Goal: Task Accomplishment & Management: Complete application form

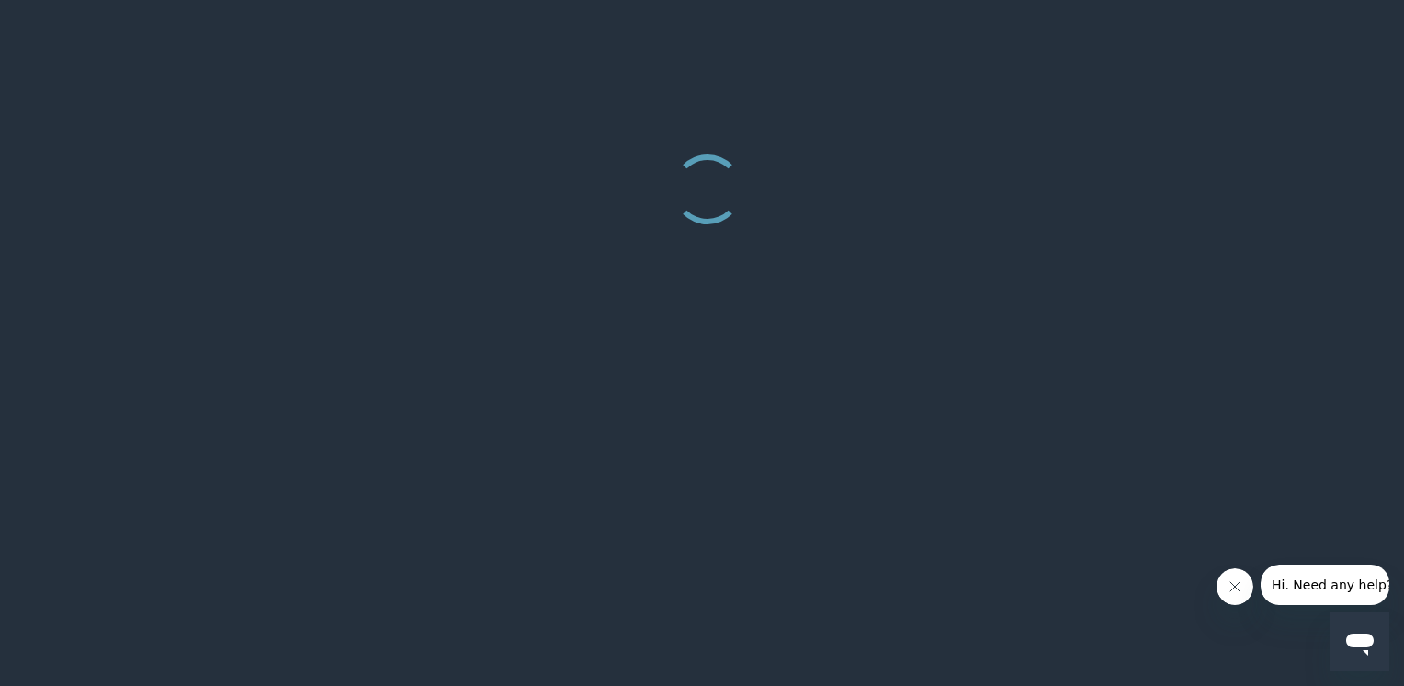
click at [706, 433] on div at bounding box center [702, 343] width 1404 height 686
click at [1230, 584] on icon "Close message from company" at bounding box center [1234, 586] width 15 height 15
click at [1367, 638] on icon "Open messaging window" at bounding box center [1360, 644] width 28 height 22
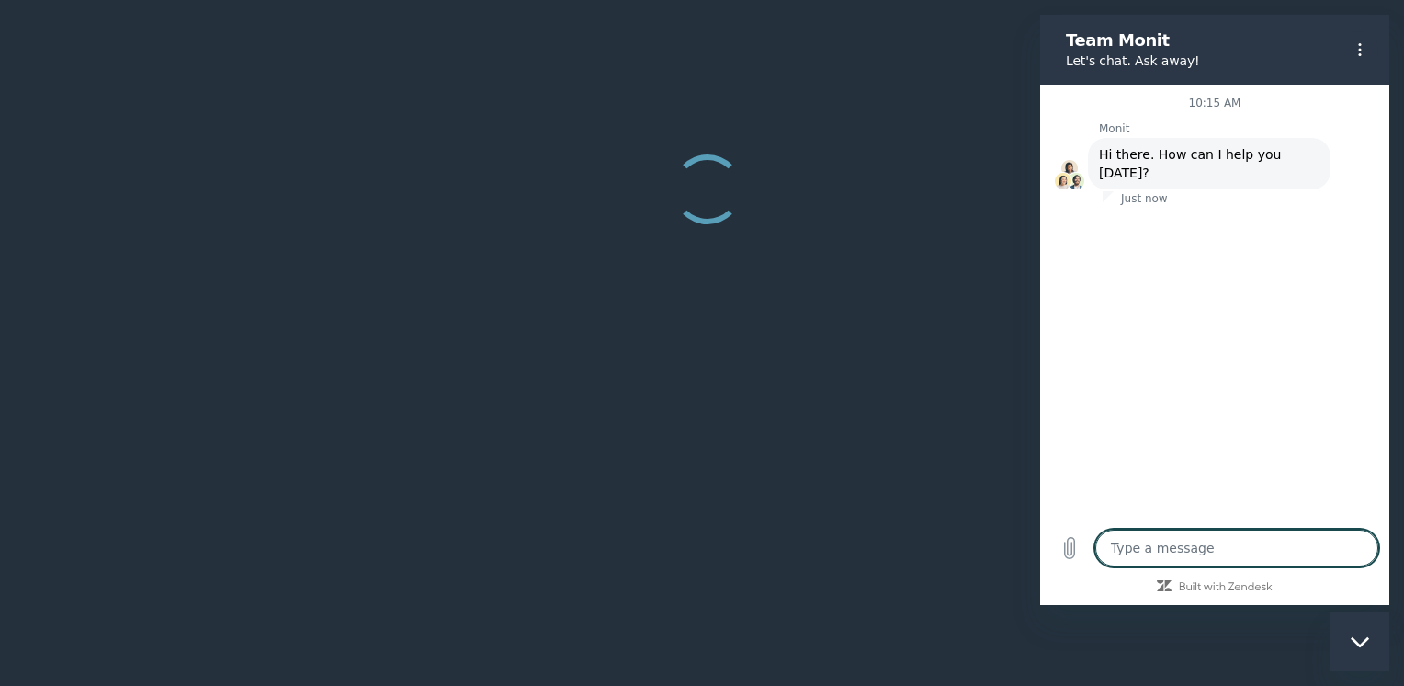
type textarea "x"
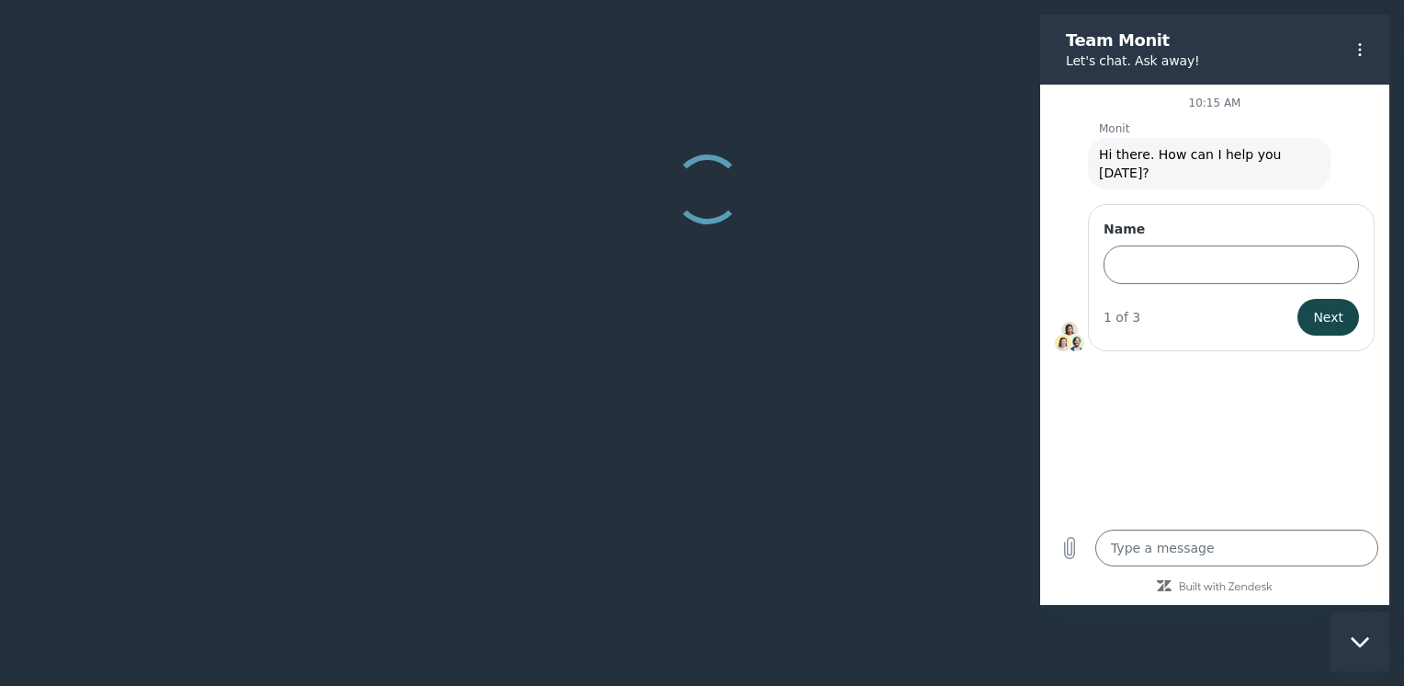
click at [980, 465] on div at bounding box center [702, 343] width 1404 height 686
click at [788, 451] on div at bounding box center [702, 343] width 1404 height 686
click at [555, 398] on div at bounding box center [702, 343] width 1404 height 686
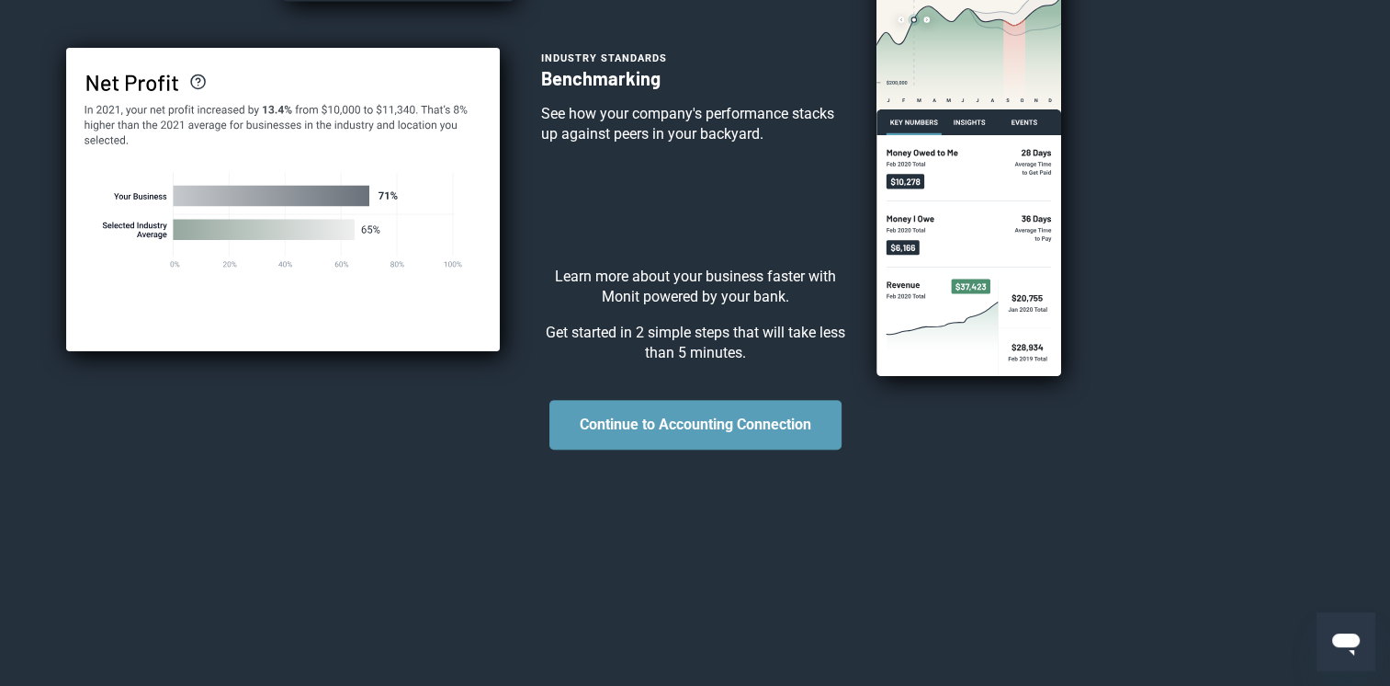
scroll to position [638, 0]
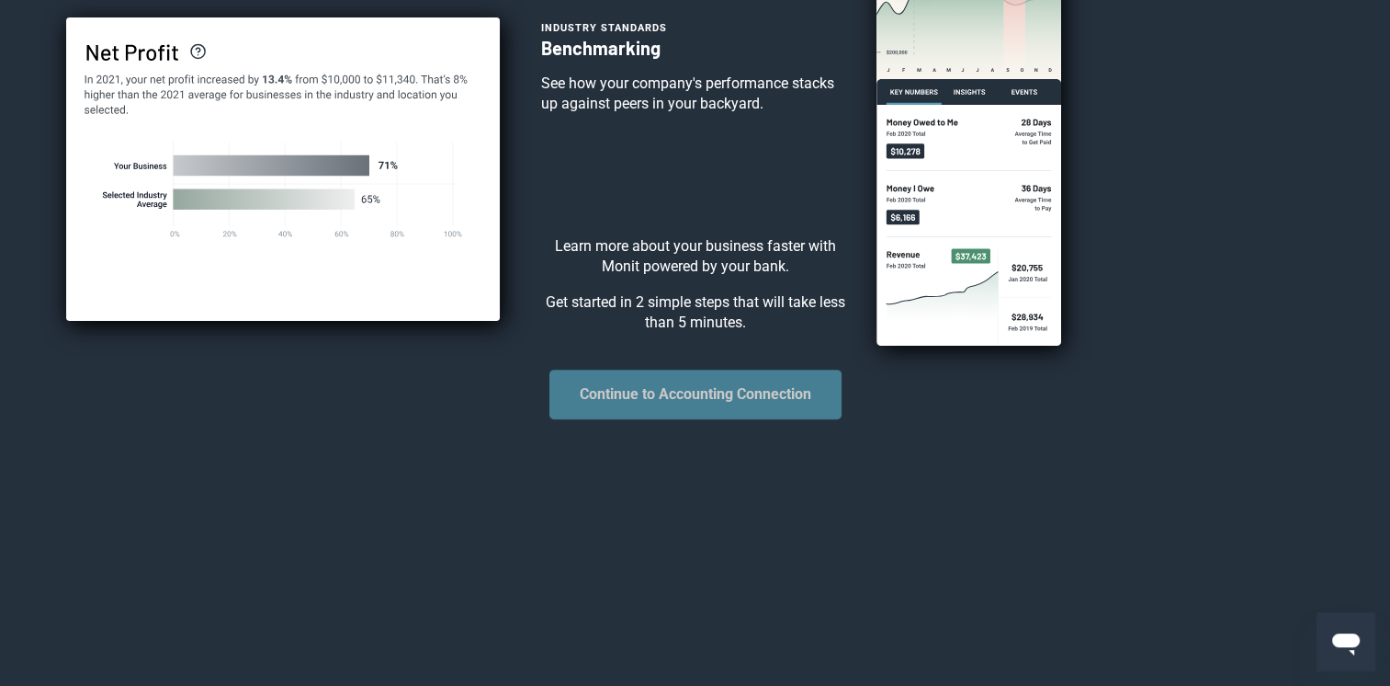
click at [676, 403] on button "Continue to Accounting Connection" at bounding box center [696, 394] width 292 height 50
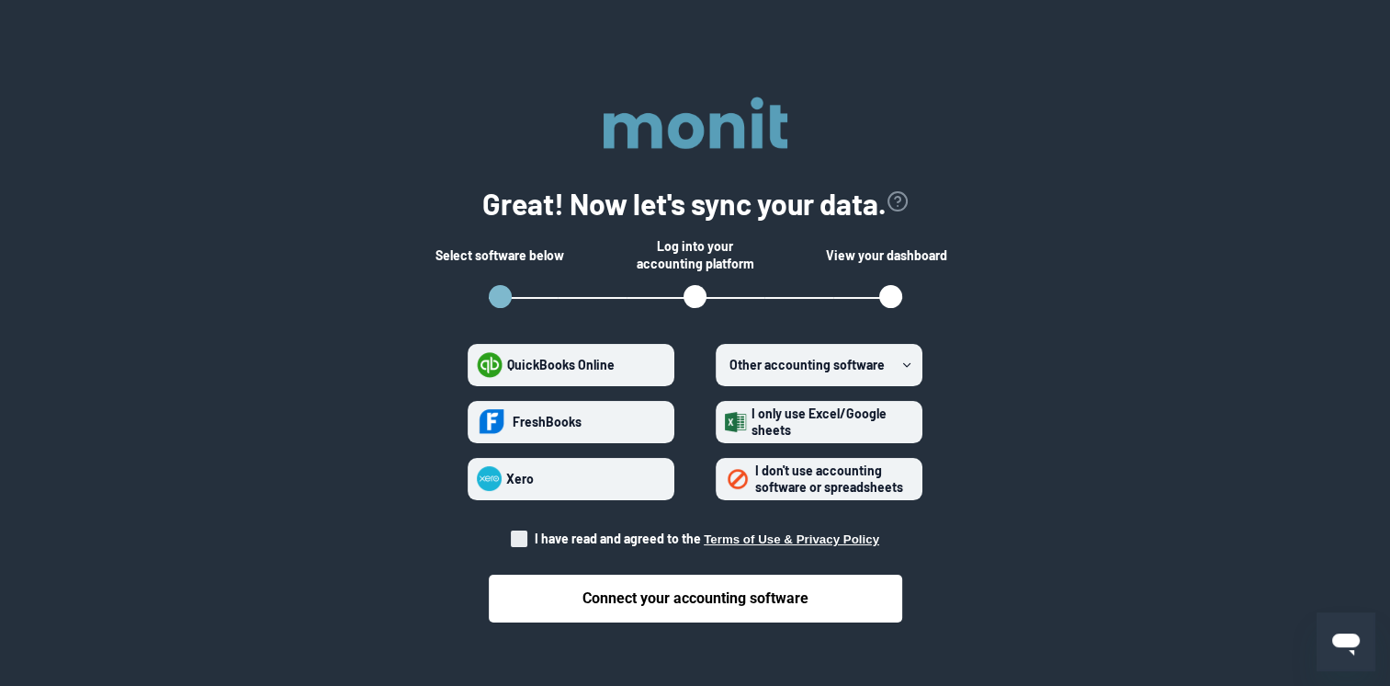
click at [882, 482] on span "I don't use accounting software or spreadsheets" at bounding box center [829, 478] width 148 height 32
click at [726, 479] on spreadsheets "I don't use accounting software or spreadsheets" at bounding box center [725, 478] width 1 height 1
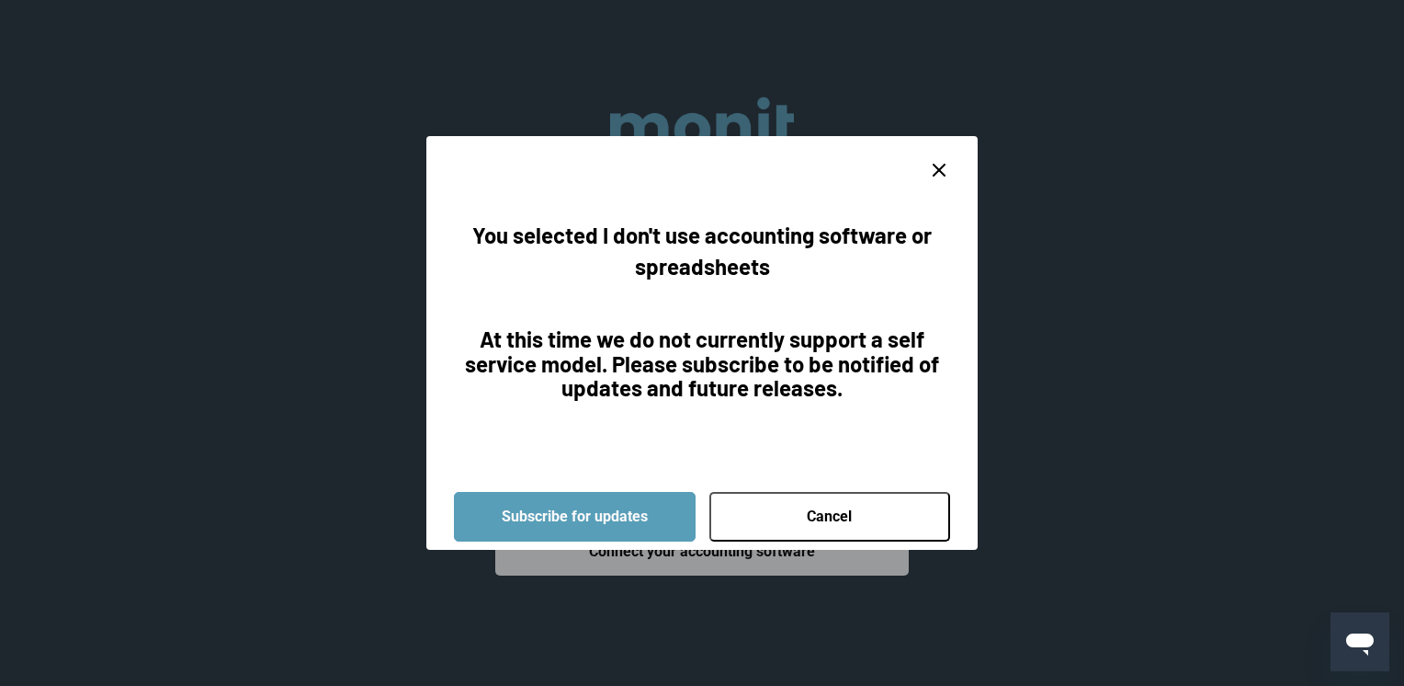
click at [937, 172] on line "close dialog" at bounding box center [939, 169] width 11 height 11
radio spreadsheets "false"
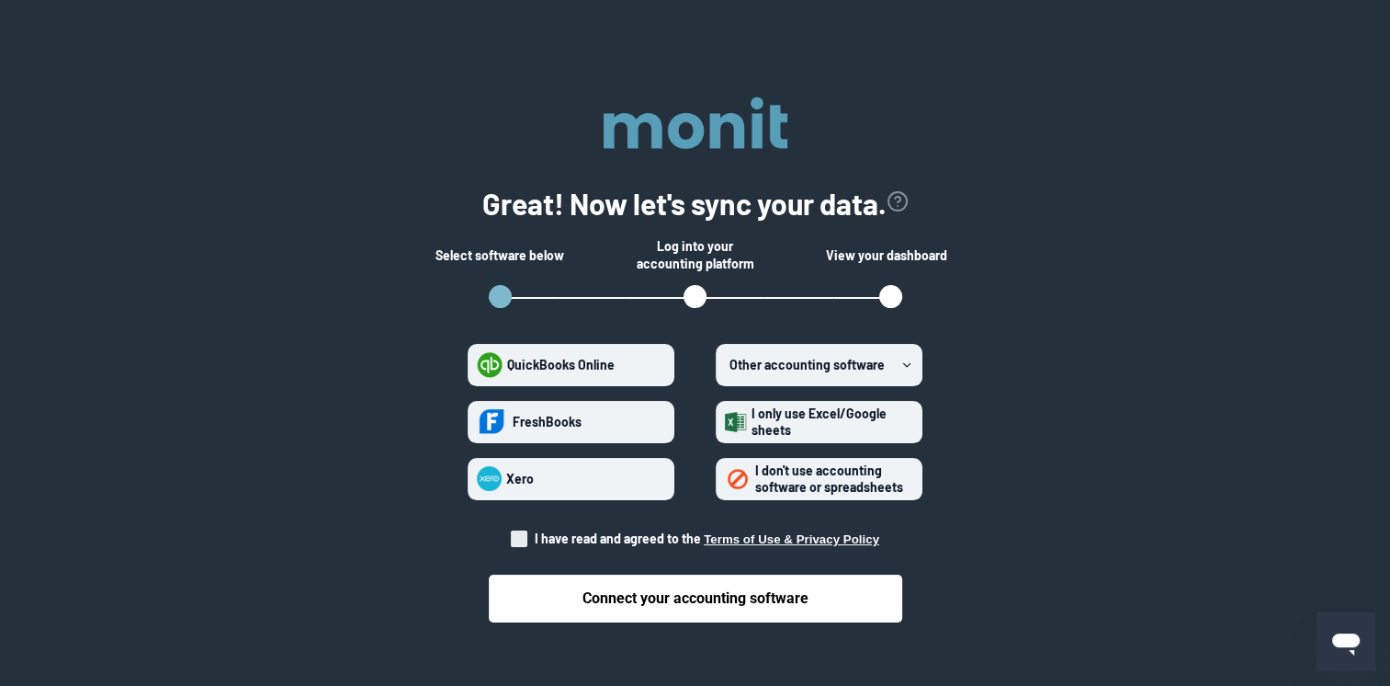
click at [591, 358] on span "QuickBooks Online" at bounding box center [561, 365] width 108 height 16
click at [478, 364] on Online "QuickBooks Online" at bounding box center [477, 364] width 1 height 1
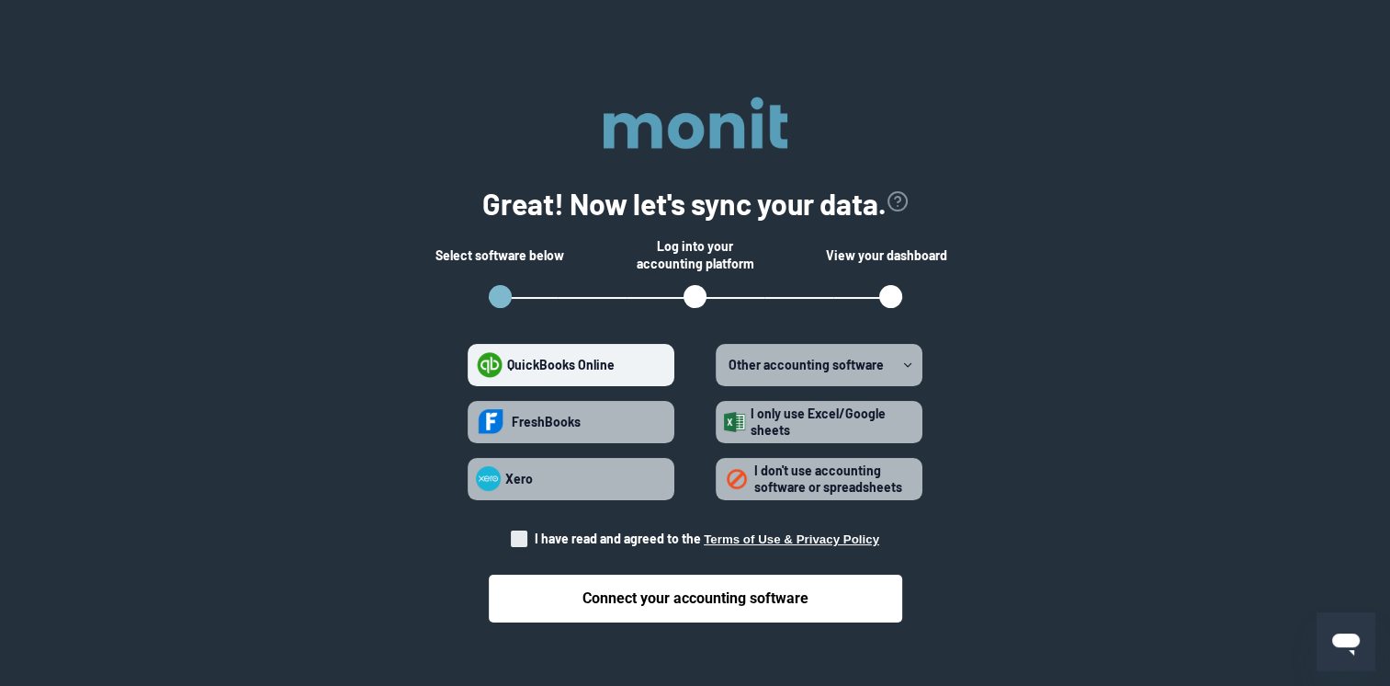
click at [783, 375] on label "Other accounting software" at bounding box center [819, 365] width 207 height 42
click at [725, 365] on software "Other accounting software" at bounding box center [724, 364] width 1 height 1
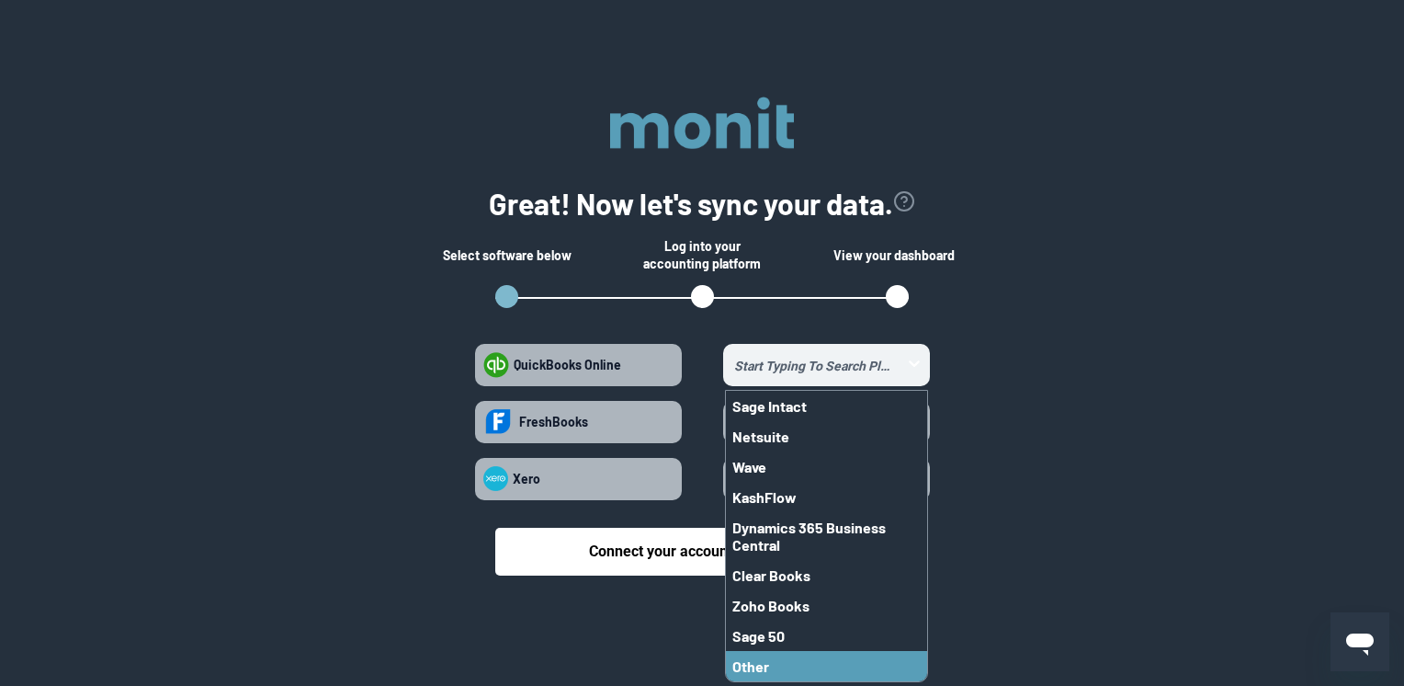
click at [765, 661] on span "Other" at bounding box center [750, 665] width 37 height 17
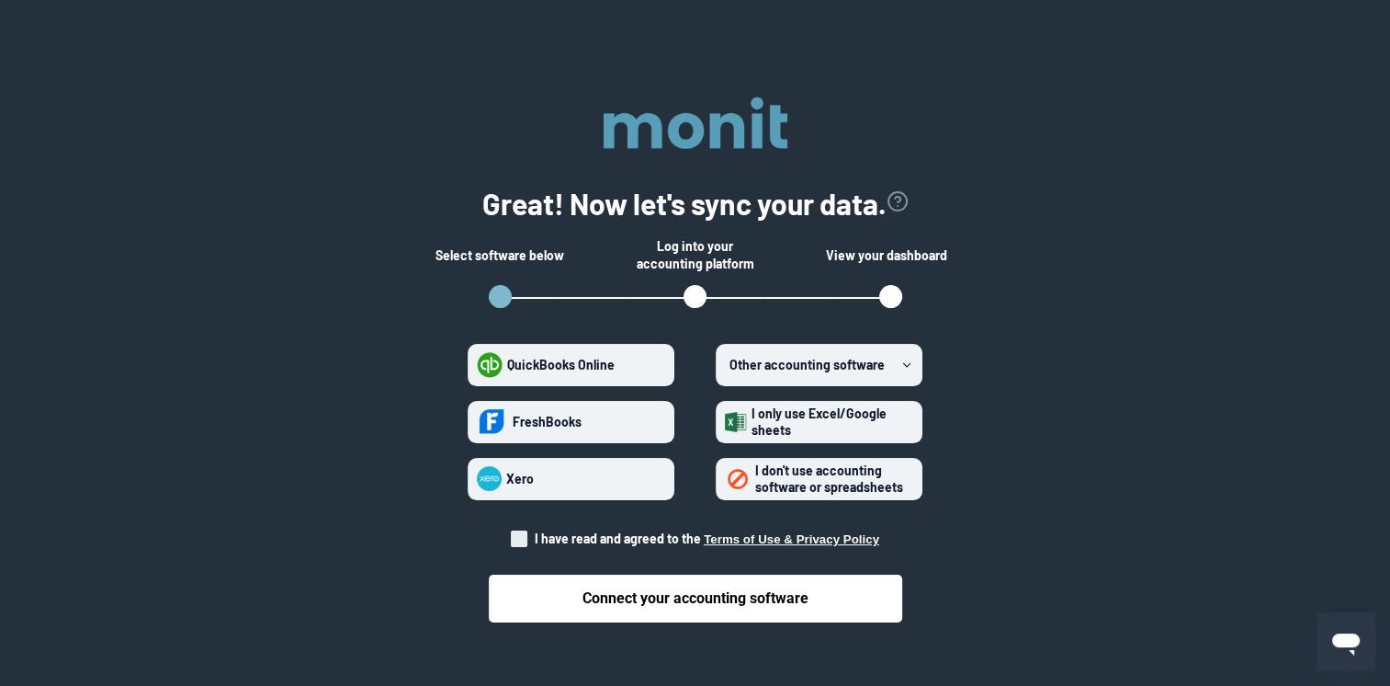
click at [564, 359] on span "QuickBooks Online" at bounding box center [561, 365] width 108 height 16
click at [478, 364] on Online "QuickBooks Online" at bounding box center [477, 364] width 1 height 1
radio Online "true"
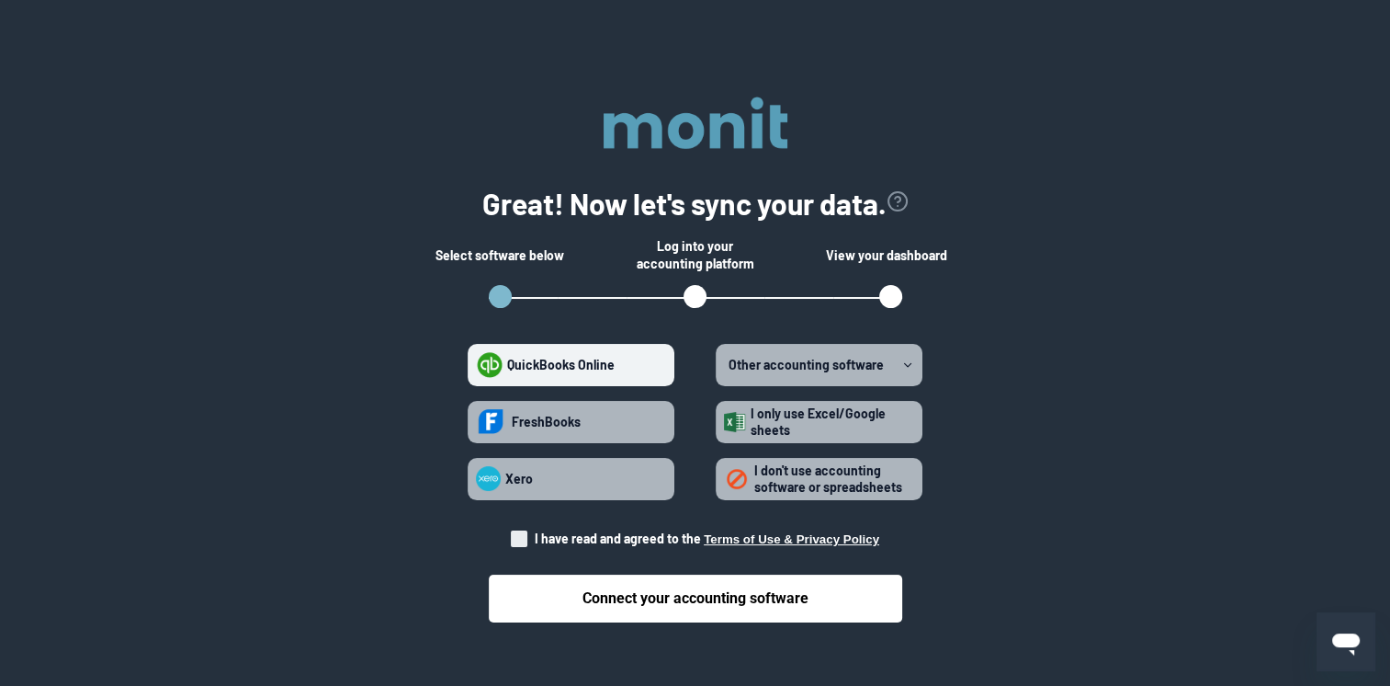
click at [555, 425] on span "FreshBooks" at bounding box center [546, 422] width 69 height 16
click at [477, 422] on input "FreshBooks" at bounding box center [476, 421] width 1 height 1
radio input "true"
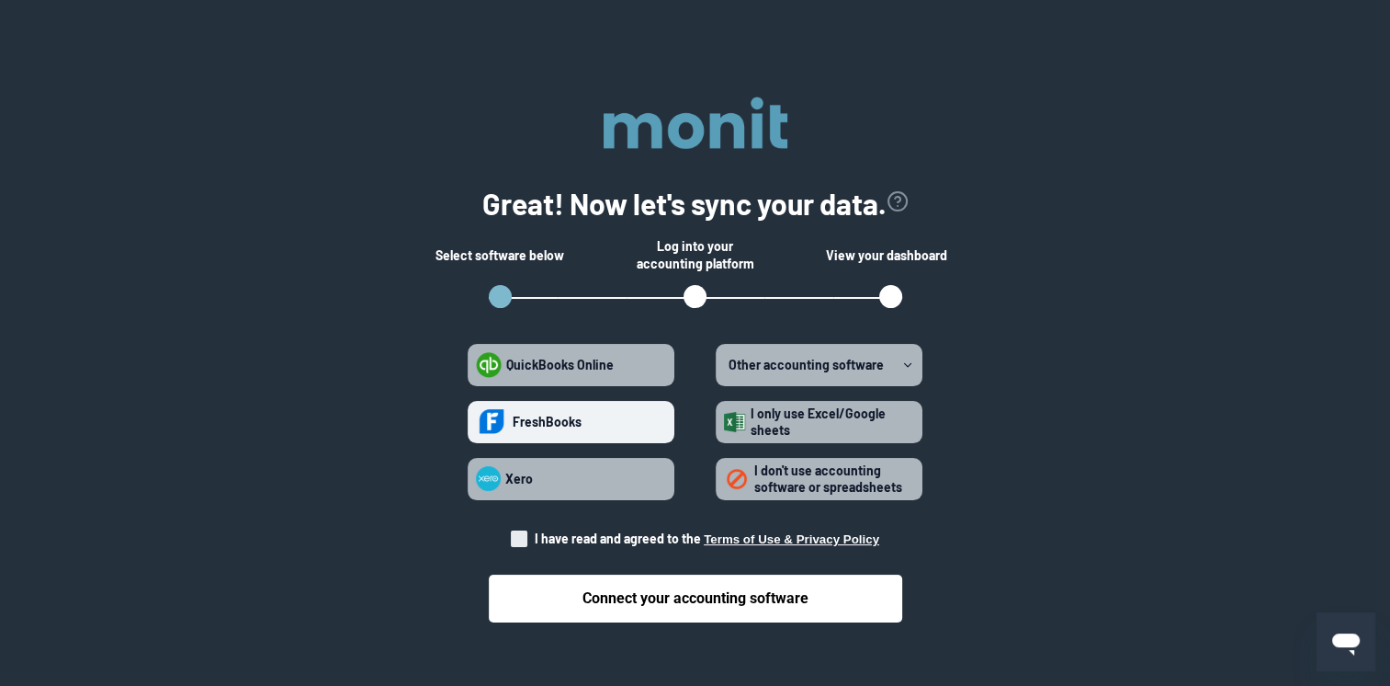
click at [542, 365] on span "QuickBooks Online" at bounding box center [560, 365] width 108 height 16
click at [477, 365] on Online "QuickBooks Online" at bounding box center [476, 364] width 1 height 1
radio Online "true"
radio input "false"
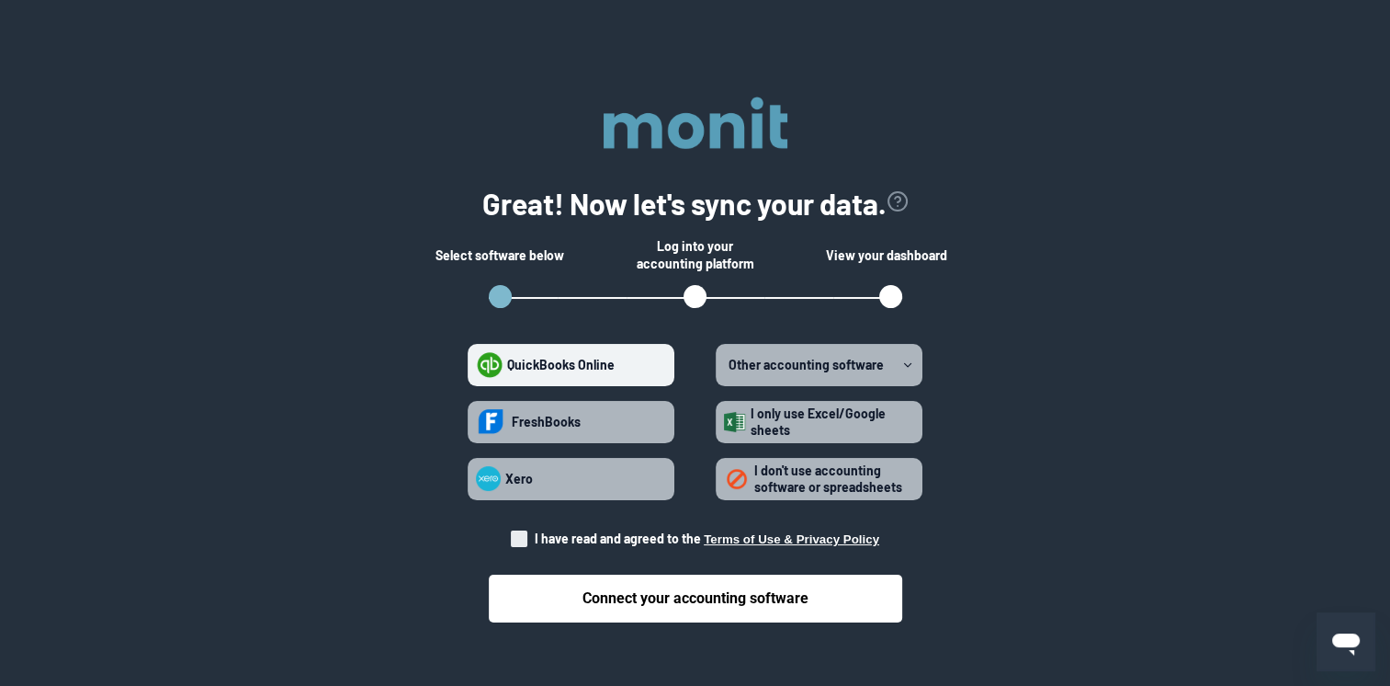
click at [530, 533] on span "I have read and agreed to the Terms of Use & Privacy Policy" at bounding box center [695, 538] width 368 height 18
click at [512, 533] on input "I have read and agreed to the Terms of Use & Privacy Policy" at bounding box center [511, 533] width 1 height 1
checkbox input "true"
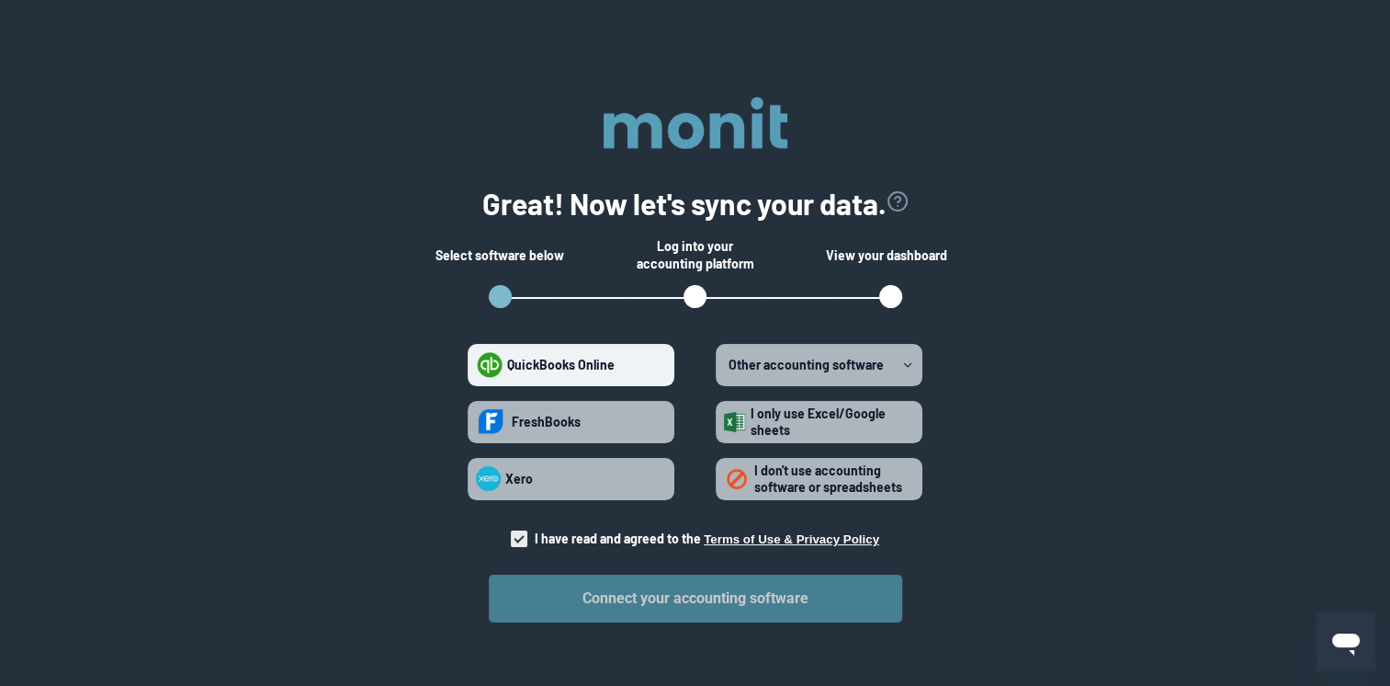
click at [742, 604] on button "Connect your accounting software" at bounding box center [696, 598] width 414 height 48
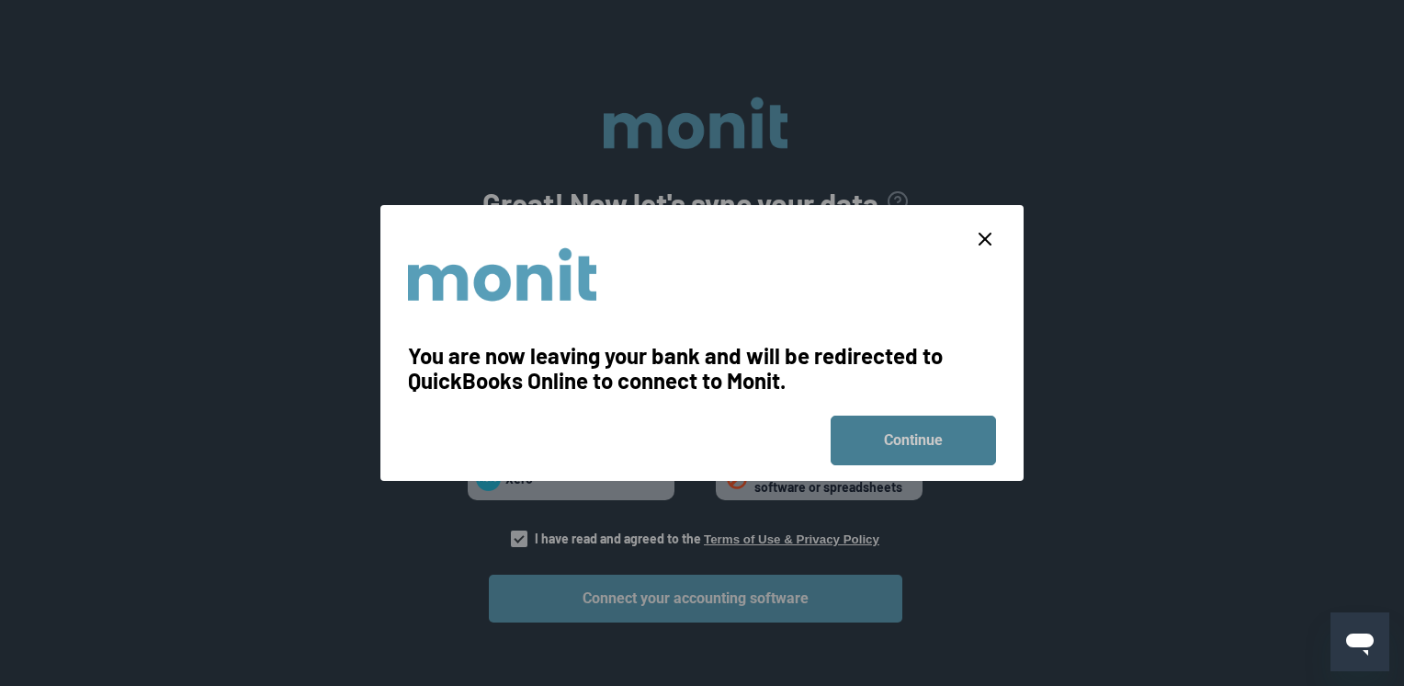
click at [941, 445] on button "Continue" at bounding box center [913, 440] width 165 height 50
